Goal: Information Seeking & Learning: Learn about a topic

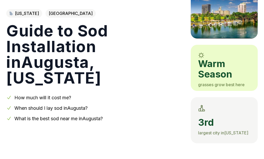
scroll to position [41, 0]
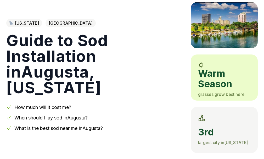
click at [46, 115] on link "When should I lay sod in [GEOGRAPHIC_DATA] ?" at bounding box center [50, 117] width 73 height 5
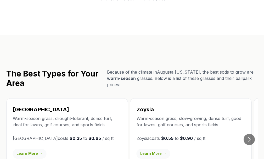
scroll to position [899, 0]
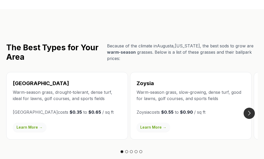
click at [250, 107] on button "Go to next slide" at bounding box center [248, 112] width 11 height 11
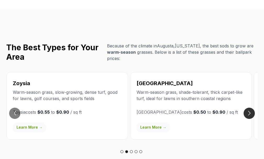
click at [250, 107] on button "Go to next slide" at bounding box center [248, 112] width 11 height 11
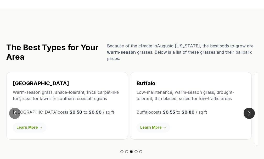
click at [250, 107] on button "Go to next slide" at bounding box center [248, 112] width 11 height 11
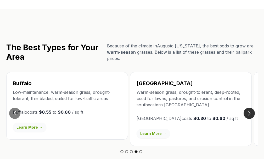
click at [250, 107] on button "Go to next slide" at bounding box center [248, 112] width 11 height 11
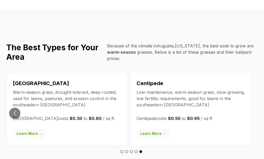
scroll to position [889, 0]
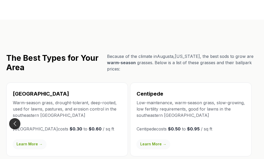
click at [13, 118] on button "Go to previous slide" at bounding box center [14, 123] width 11 height 11
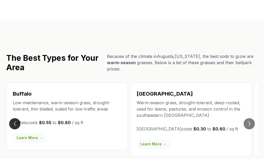
click at [13, 118] on button "Go to previous slide" at bounding box center [14, 123] width 11 height 11
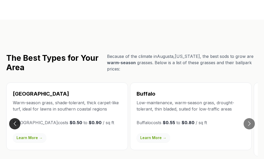
click at [13, 118] on button "Go to previous slide" at bounding box center [14, 123] width 11 height 11
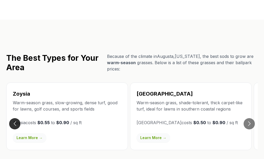
click at [13, 118] on button "Go to previous slide" at bounding box center [14, 123] width 11 height 11
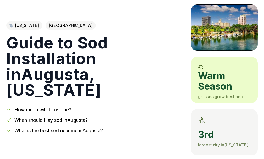
scroll to position [0, 0]
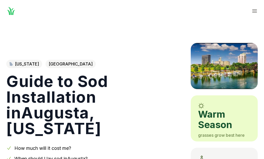
scroll to position [41, 0]
